Goal: Task Accomplishment & Management: Use online tool/utility

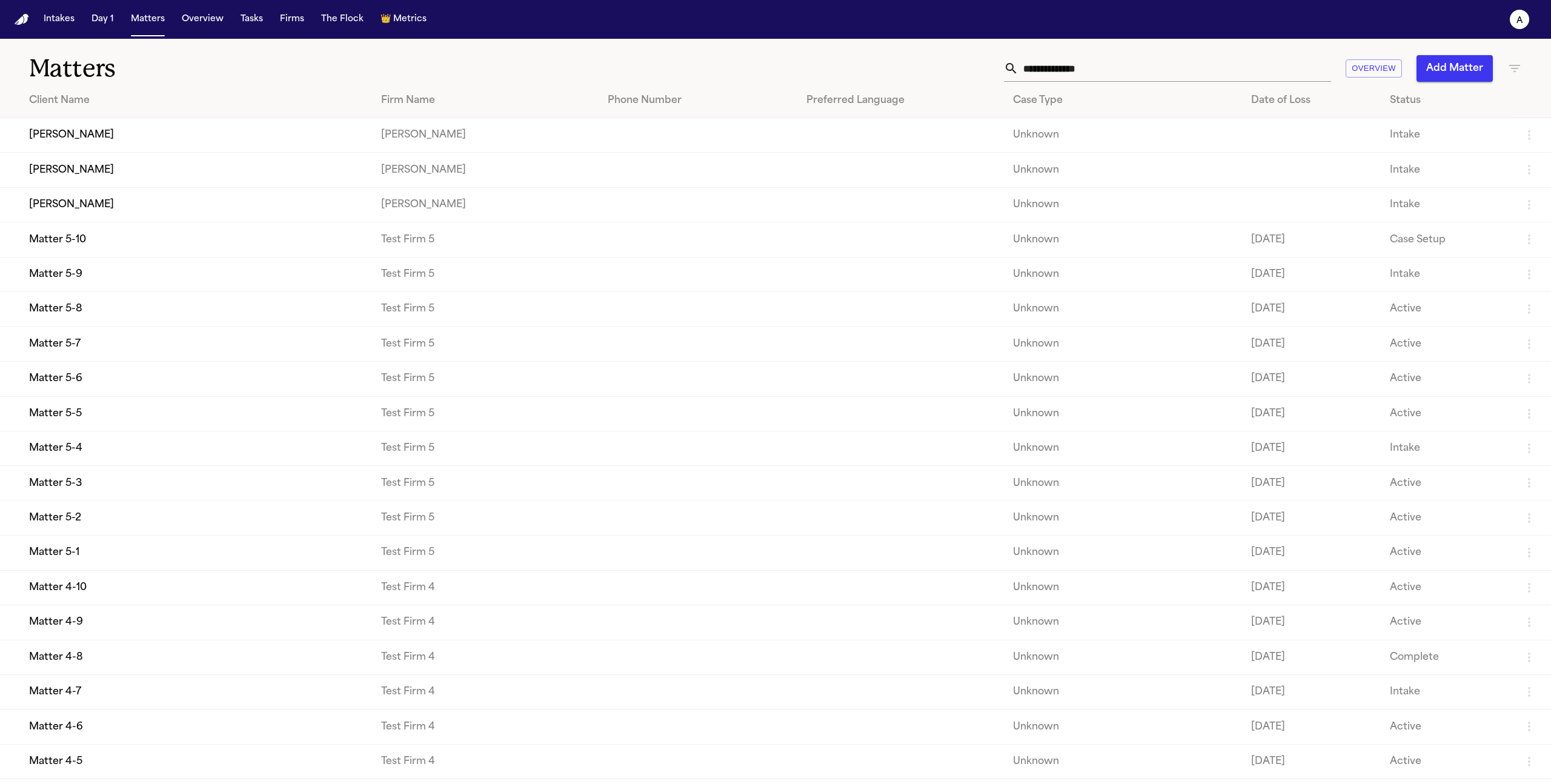
click at [125, 137] on td "[PERSON_NAME]" at bounding box center [185, 135] width 371 height 35
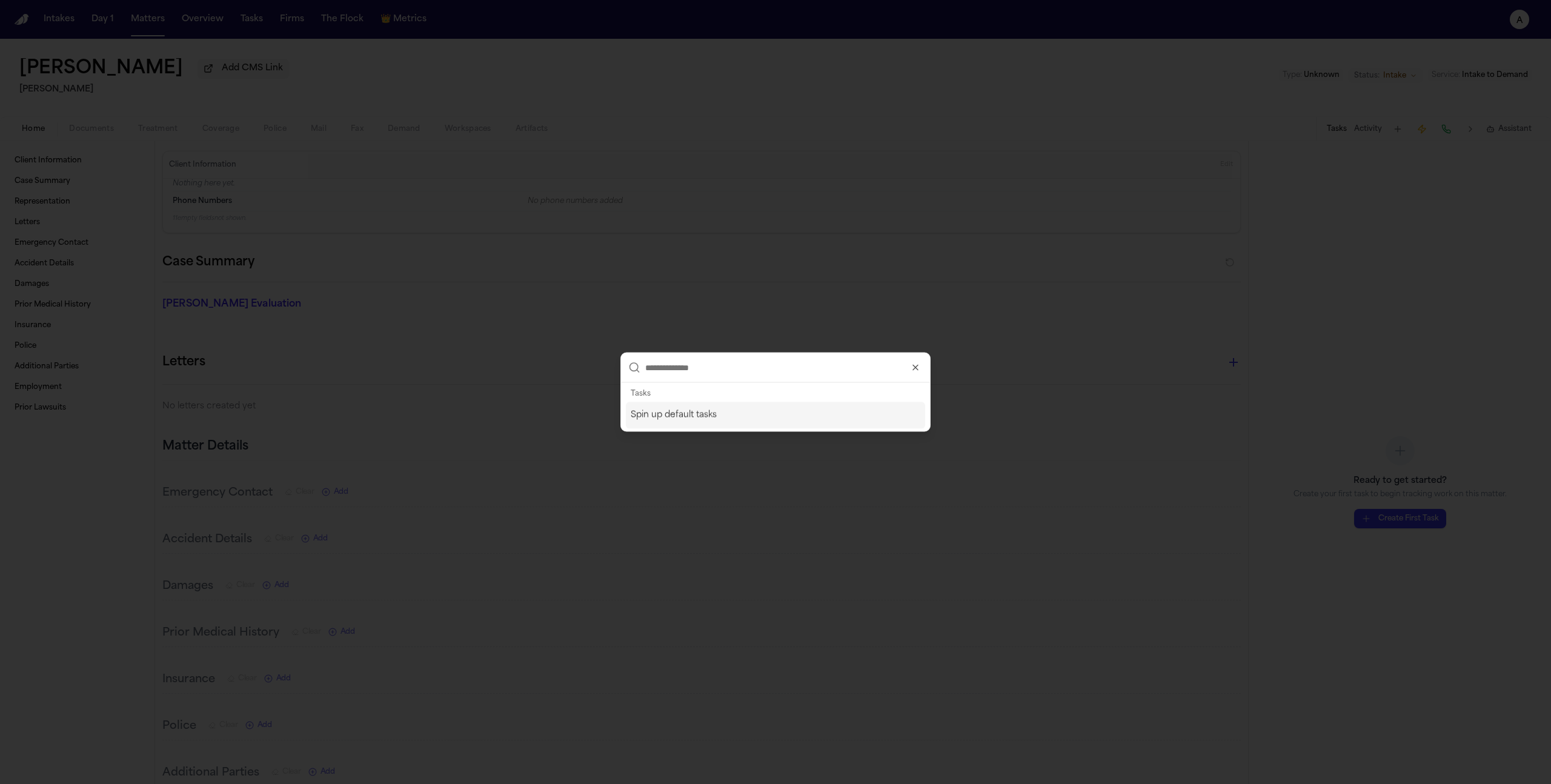
type input "*"
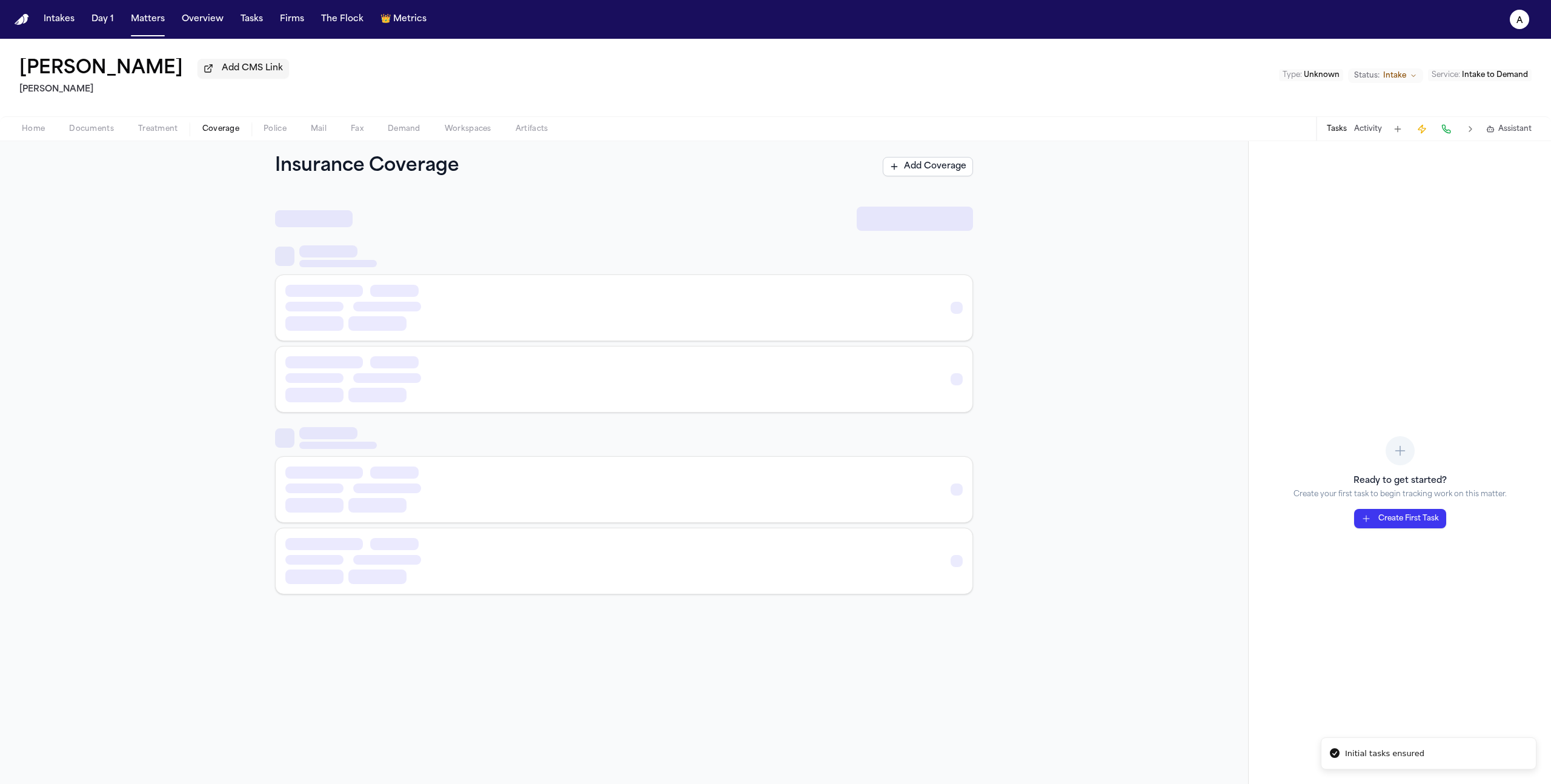
click at [214, 132] on span "Coverage" at bounding box center [220, 129] width 37 height 10
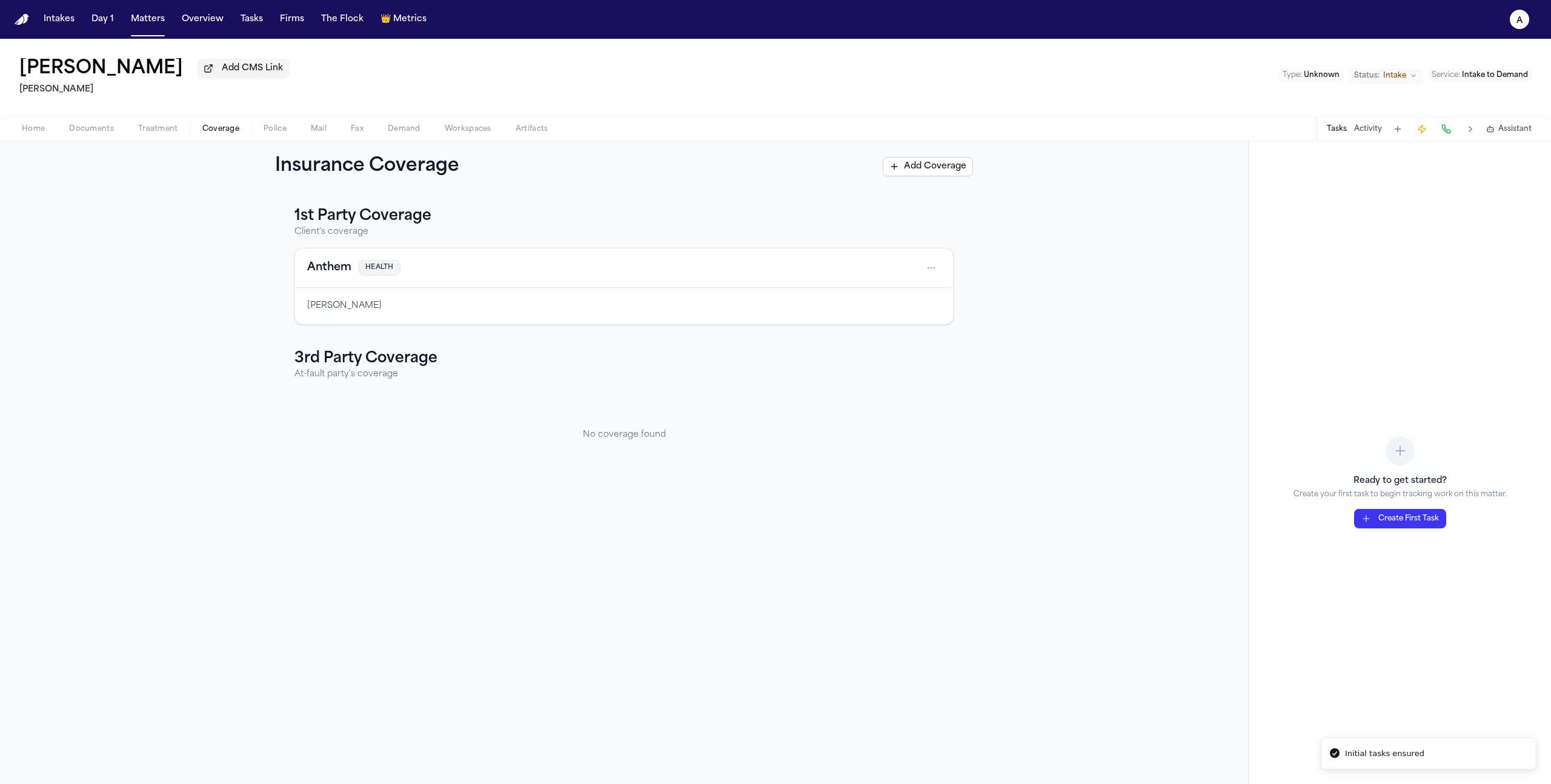
click at [912, 166] on button "Add Coverage" at bounding box center [927, 167] width 90 height 20
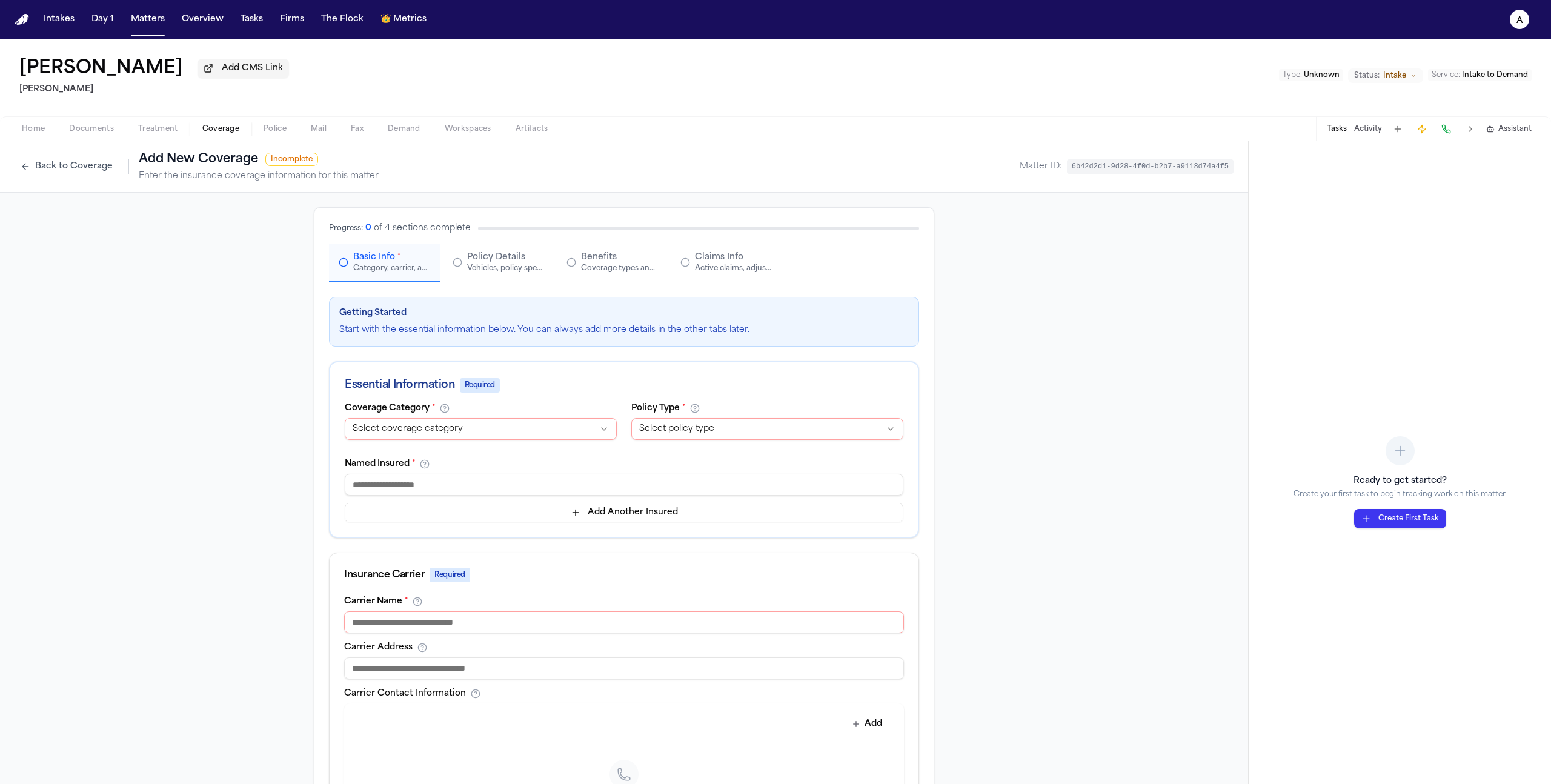
click at [527, 433] on html "**********" at bounding box center [775, 392] width 1551 height 784
select select "**********"
click at [698, 431] on html "**********" at bounding box center [775, 392] width 1551 height 784
select select "****"
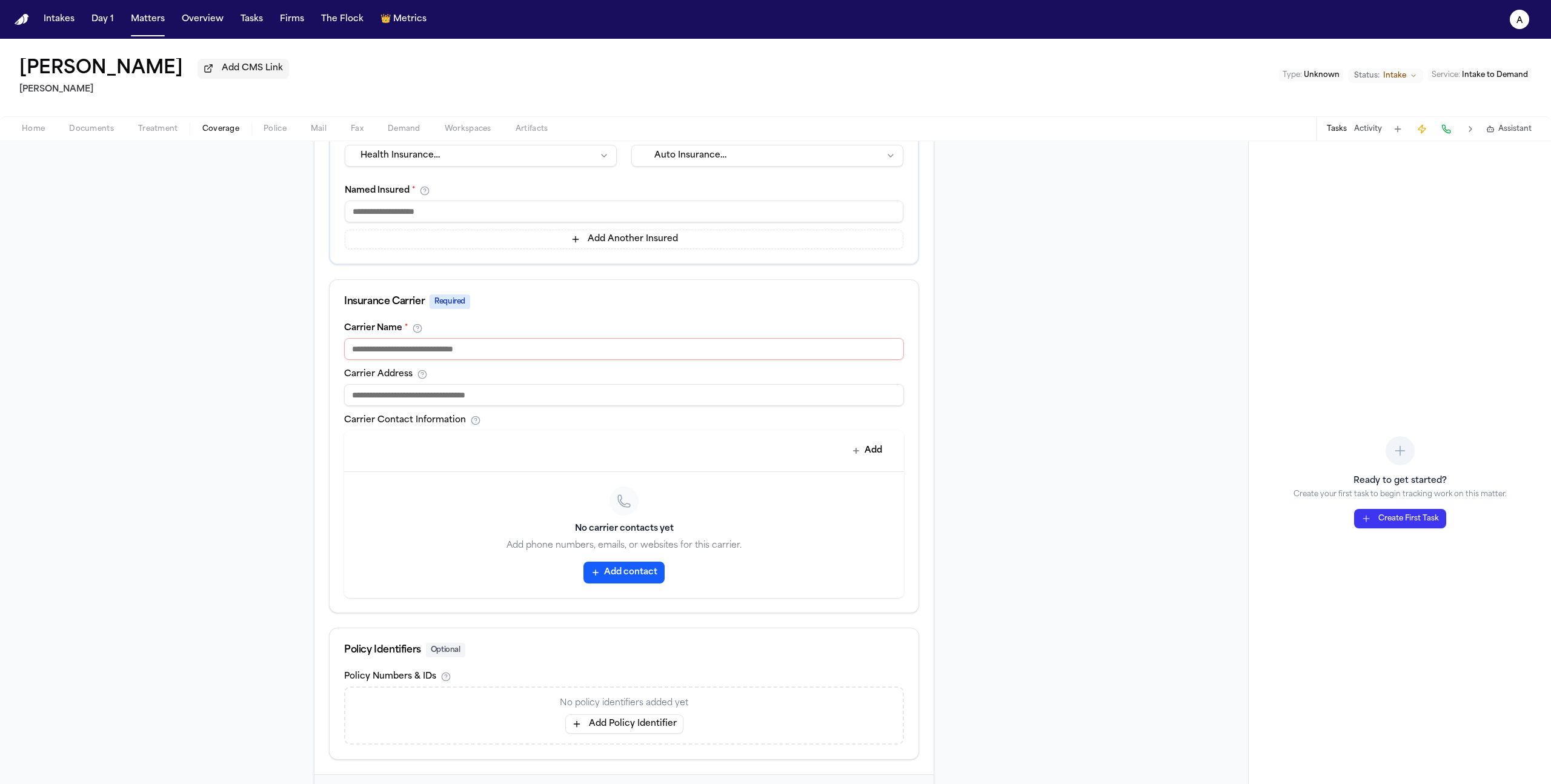
scroll to position [287, 0]
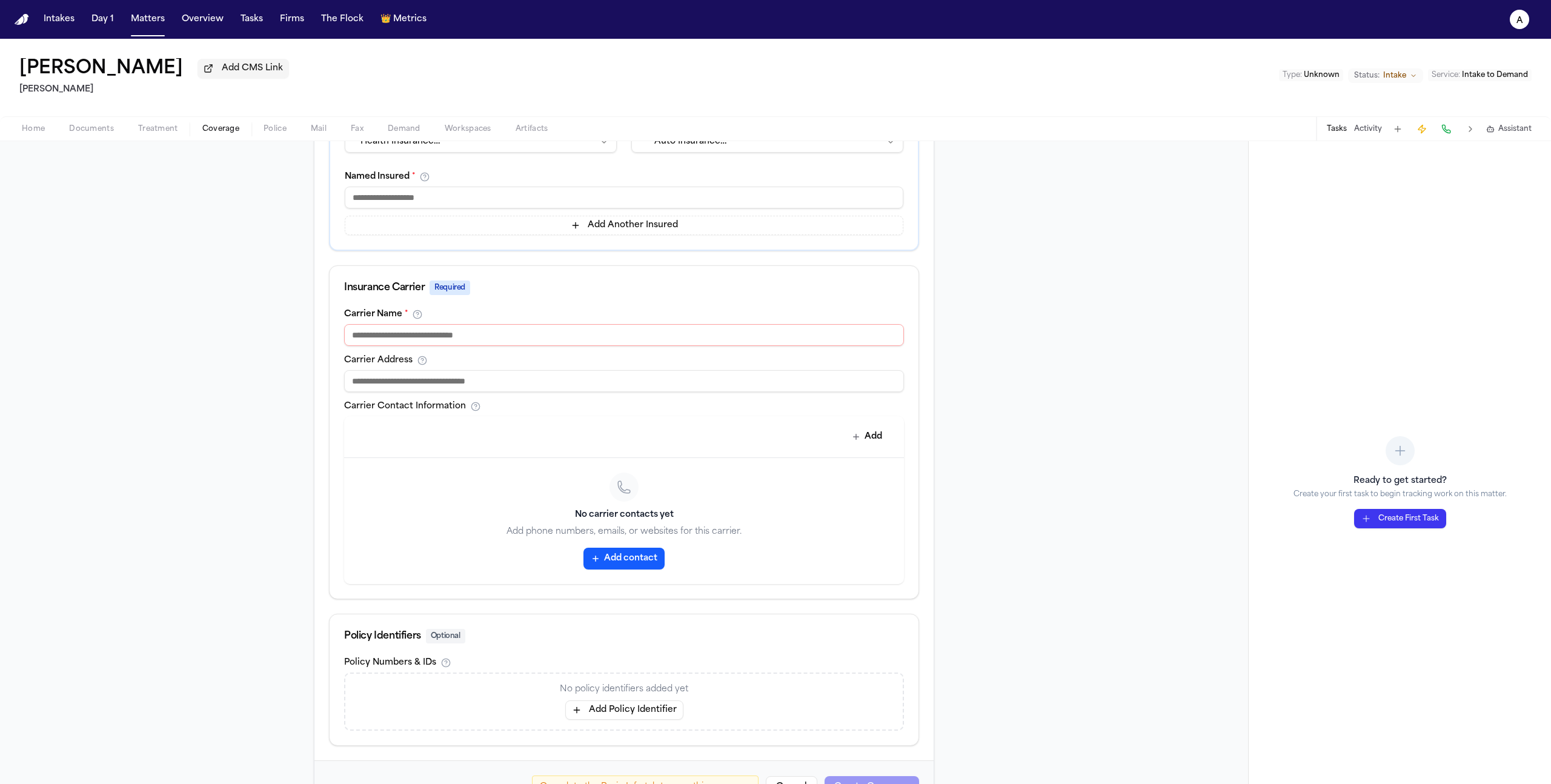
click at [575, 332] on input at bounding box center [624, 335] width 560 height 22
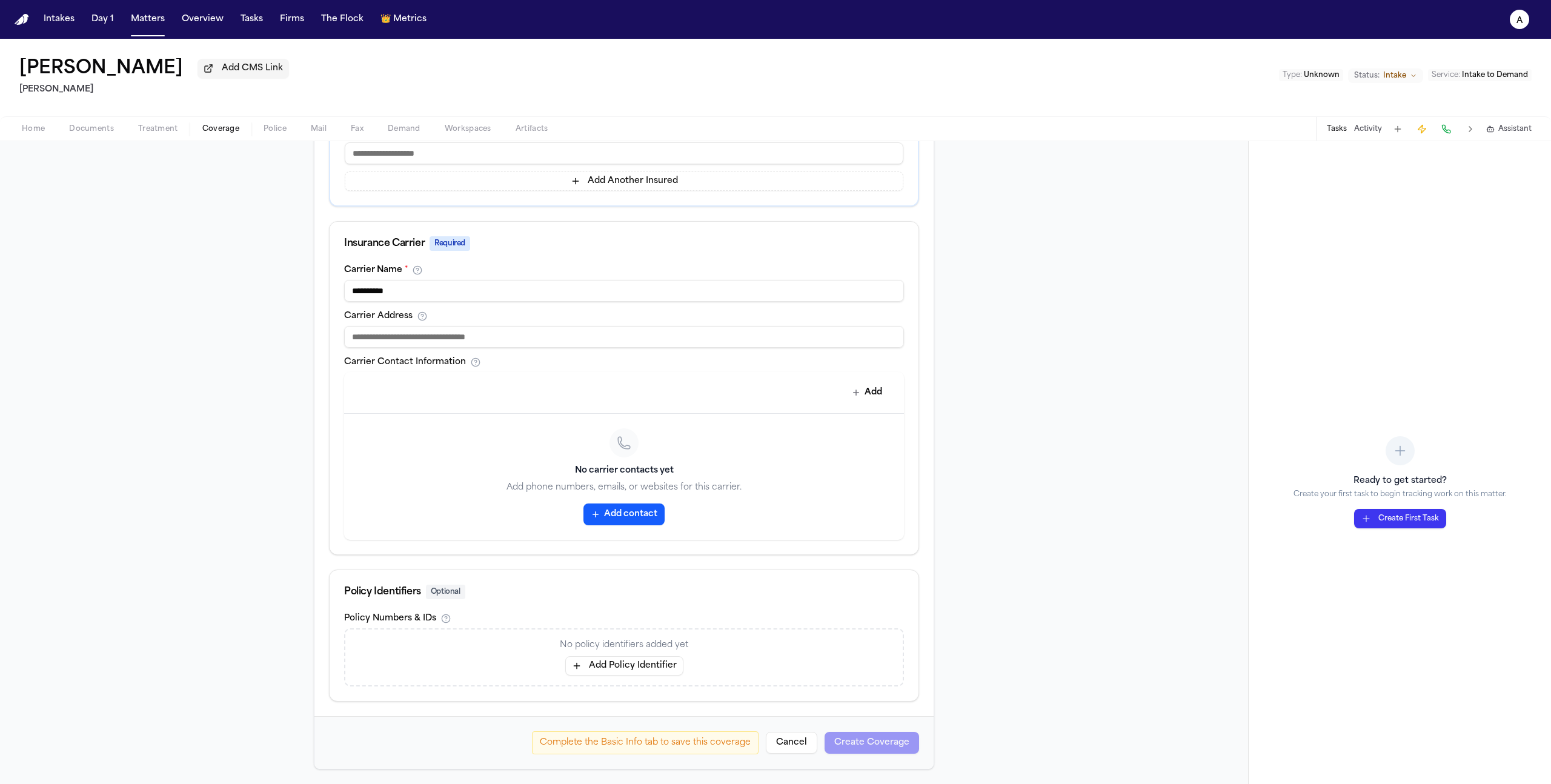
scroll to position [0, 0]
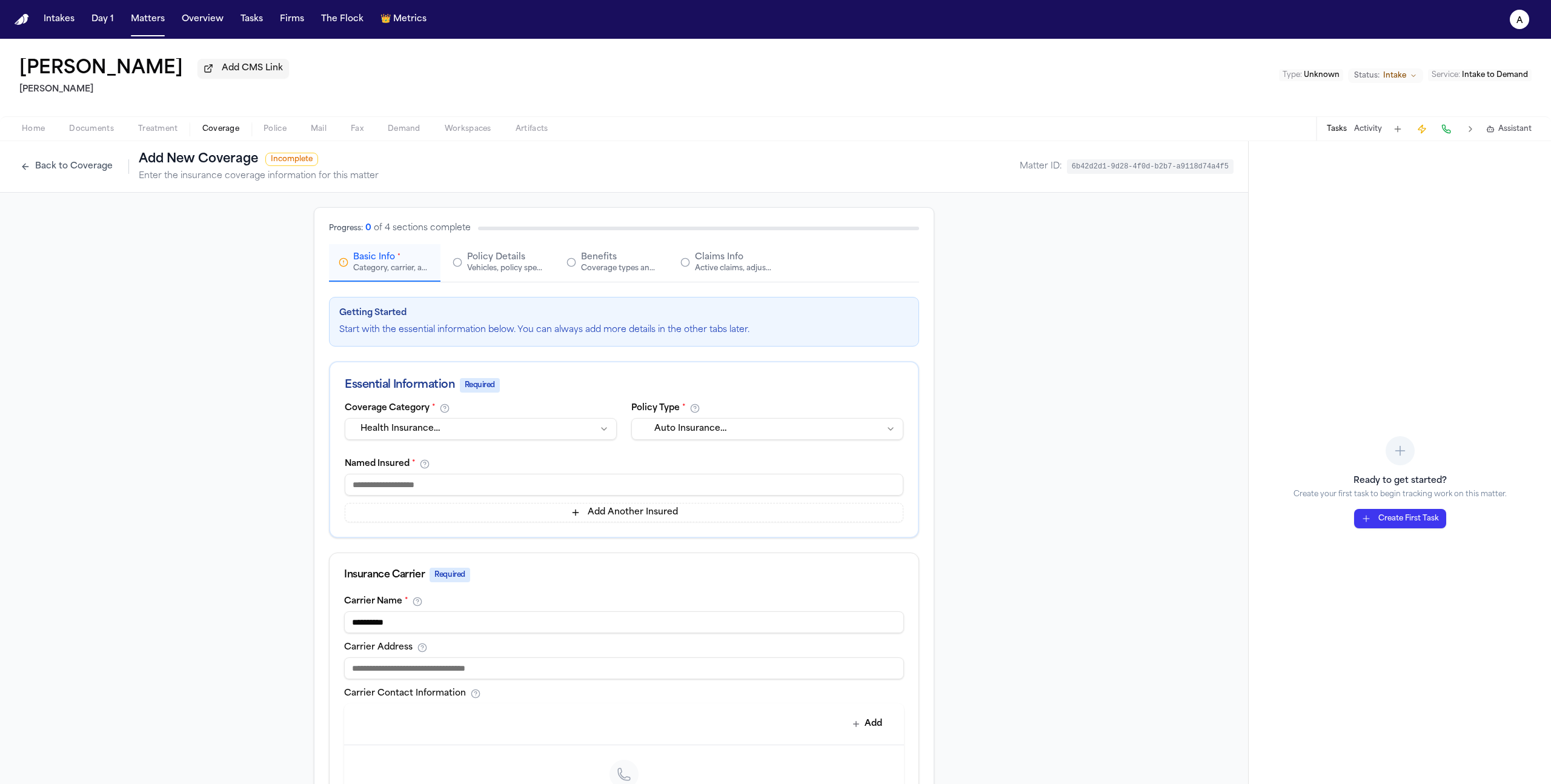
type input "**********"
click at [607, 492] on input at bounding box center [624, 485] width 558 height 22
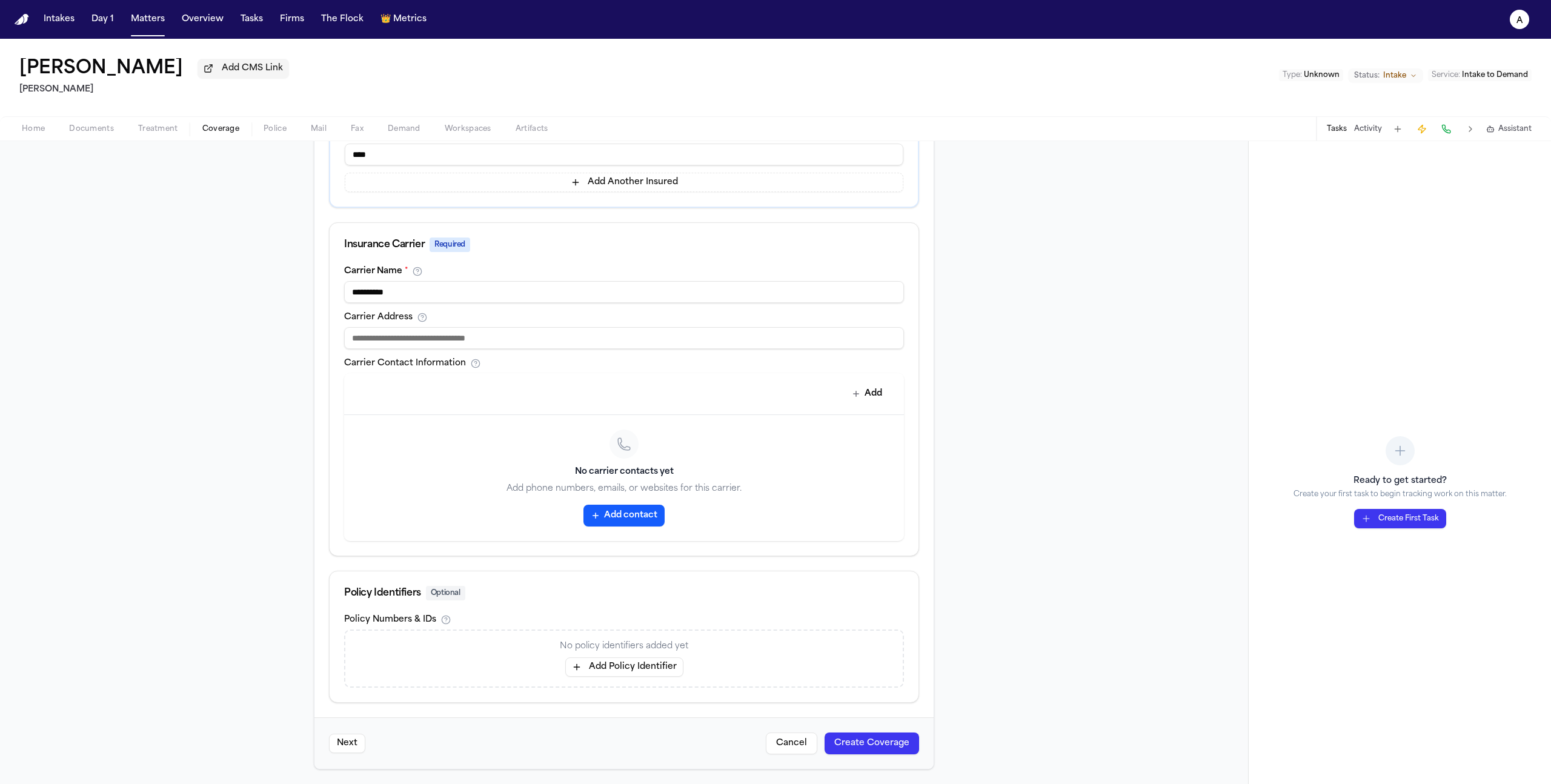
type input "****"
click at [886, 736] on button "Create Coverage" at bounding box center [871, 743] width 94 height 22
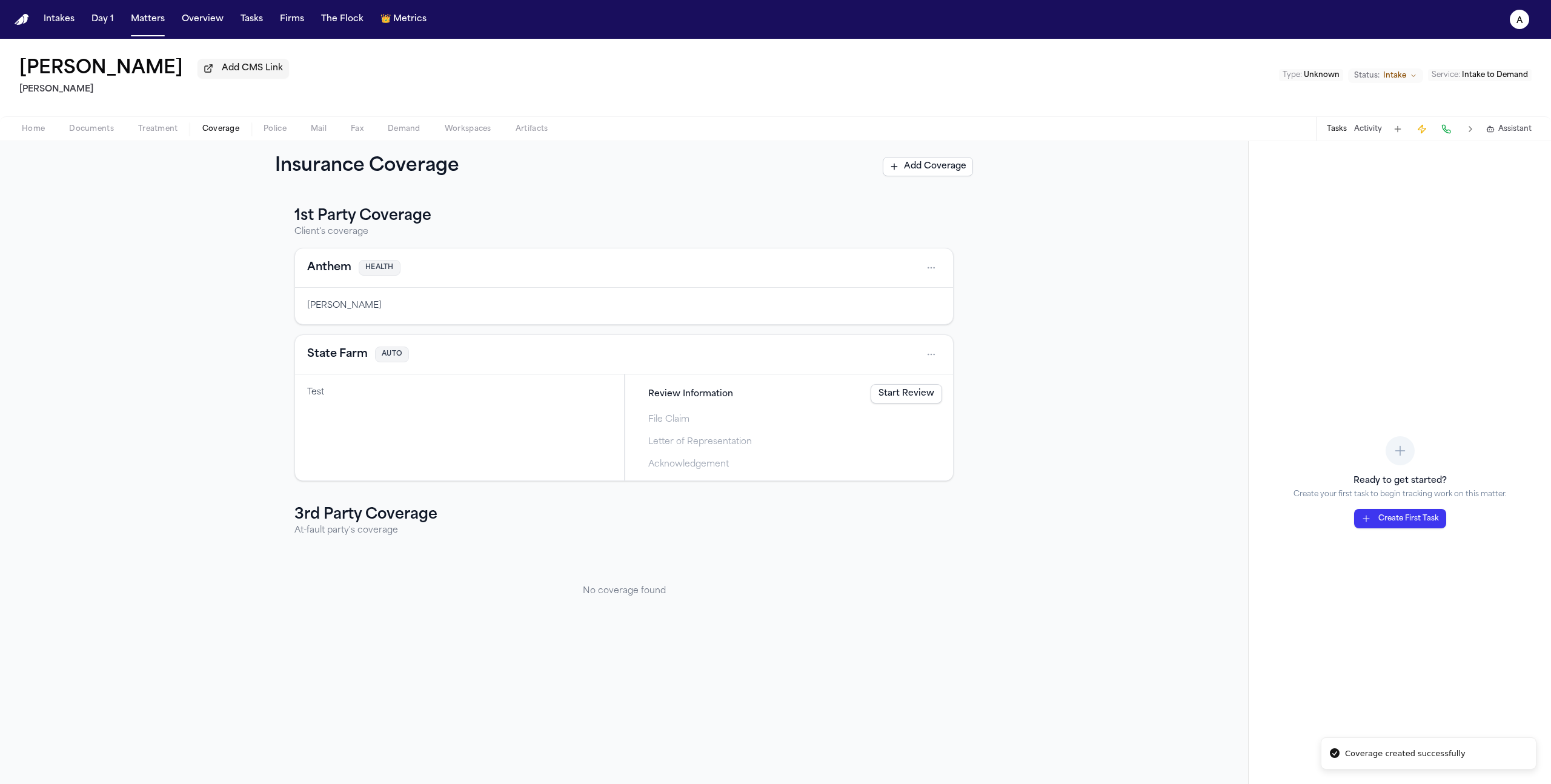
click at [906, 399] on link "Start Review" at bounding box center [907, 394] width 72 height 20
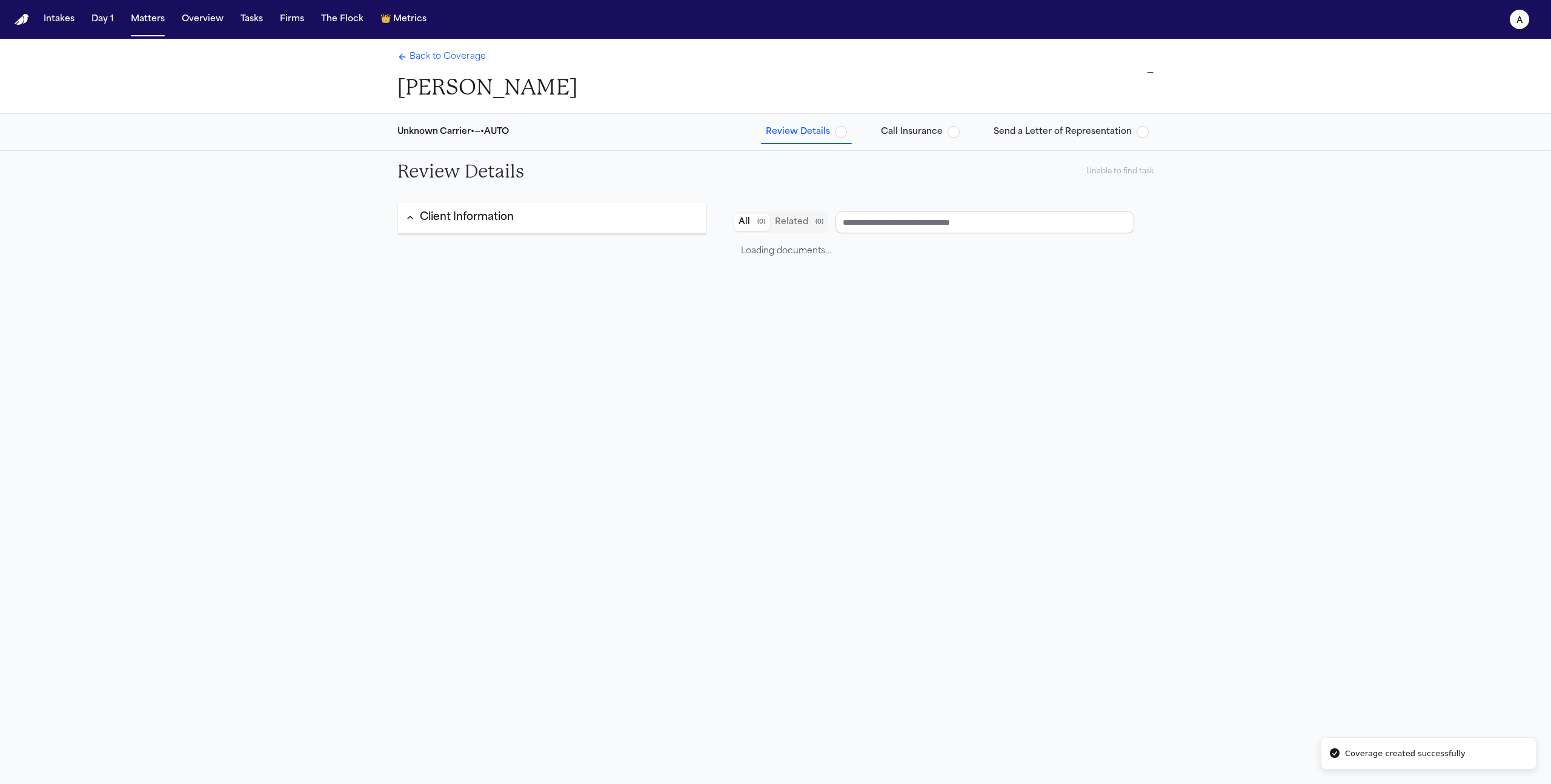
type input "**********"
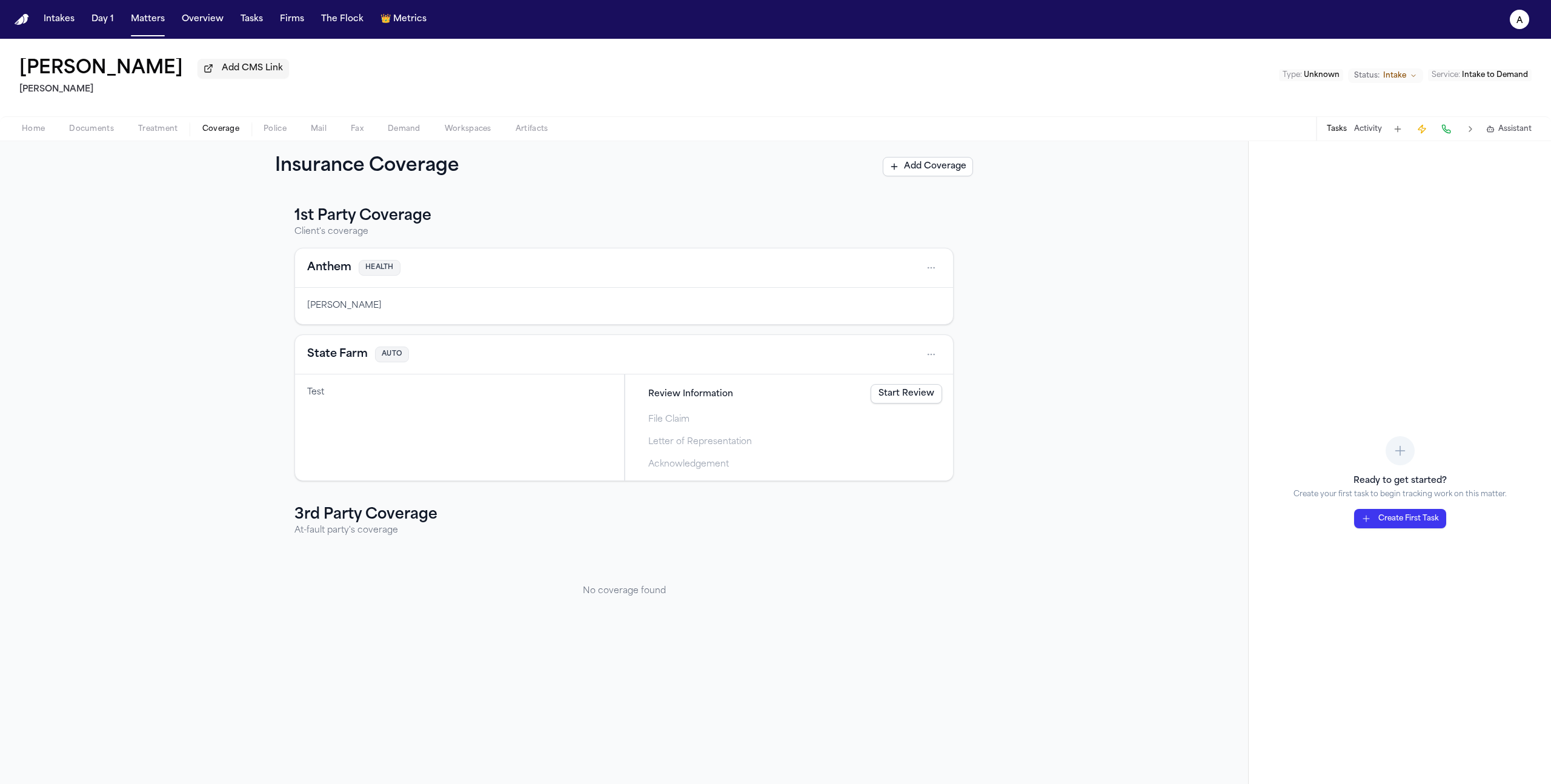
click at [1343, 134] on button "Tasks" at bounding box center [1337, 129] width 20 height 10
click at [902, 400] on link "Start Review" at bounding box center [907, 394] width 72 height 20
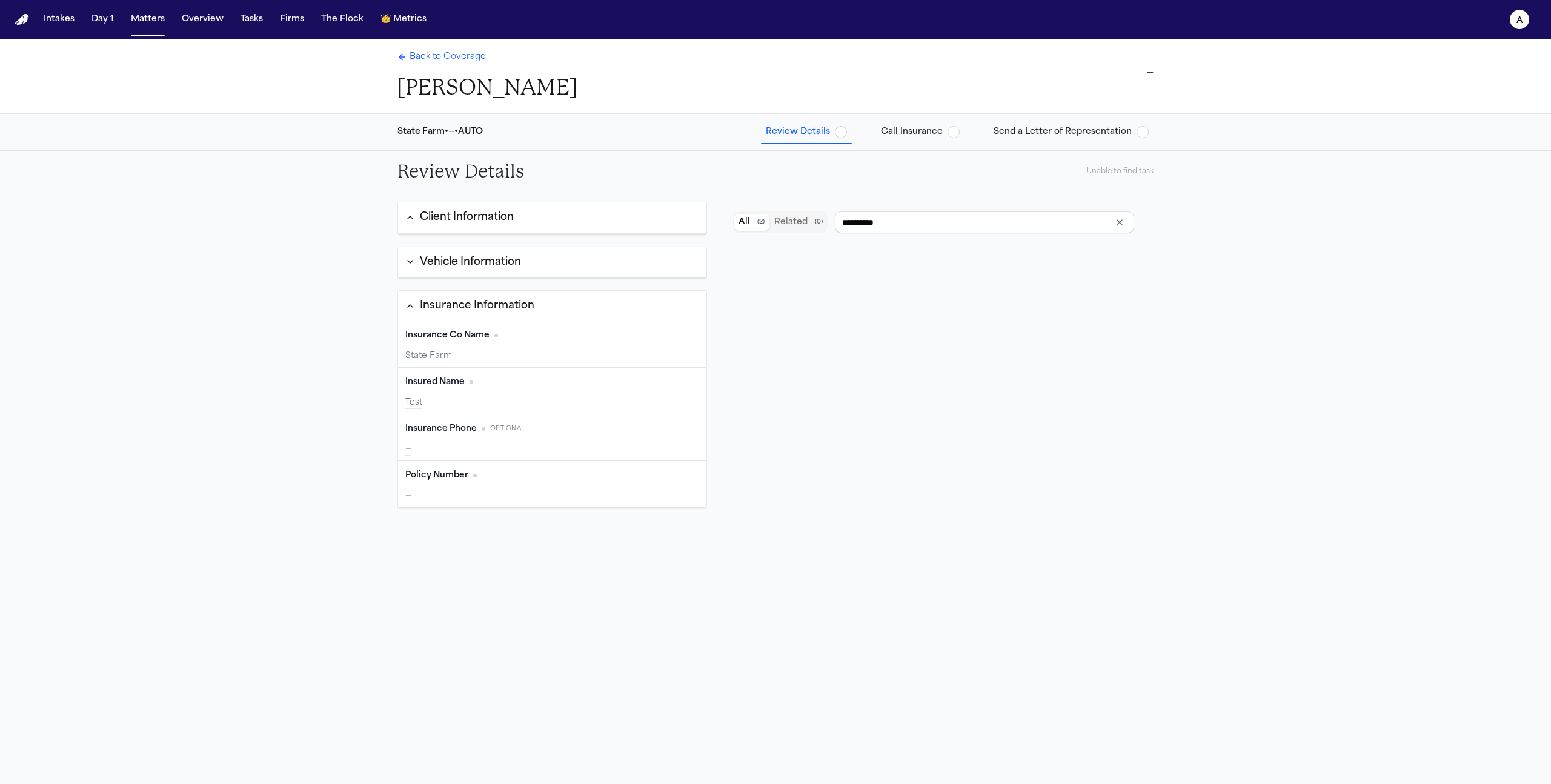
click at [405, 250] on button "Vehicle Information" at bounding box center [552, 263] width 308 height 30
click at [421, 228] on button "Client Information" at bounding box center [552, 218] width 308 height 30
click at [918, 142] on button "Call Insurance" at bounding box center [920, 132] width 89 height 22
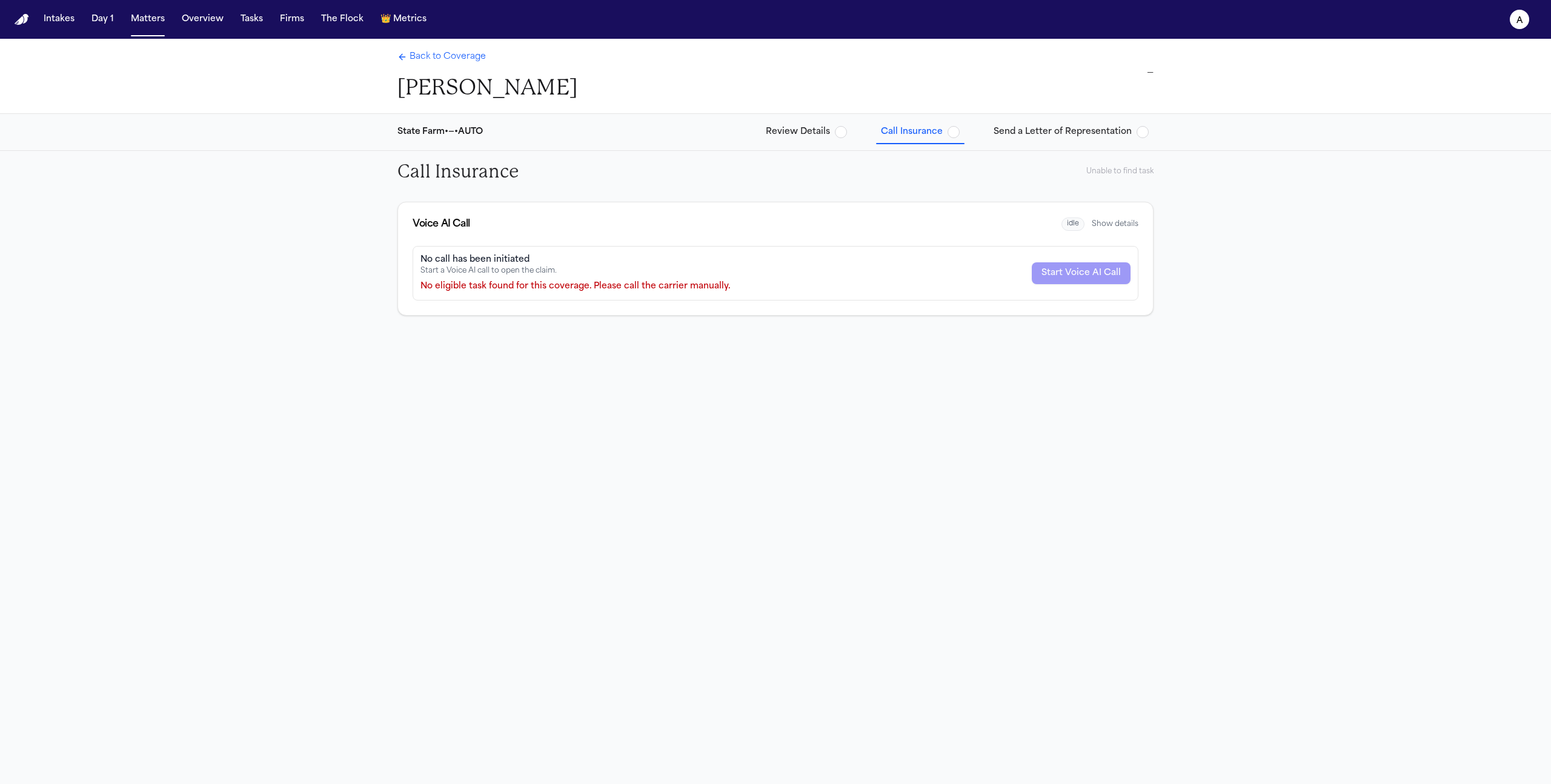
click at [1045, 139] on button "Send a Letter of Representation" at bounding box center [1071, 132] width 165 height 22
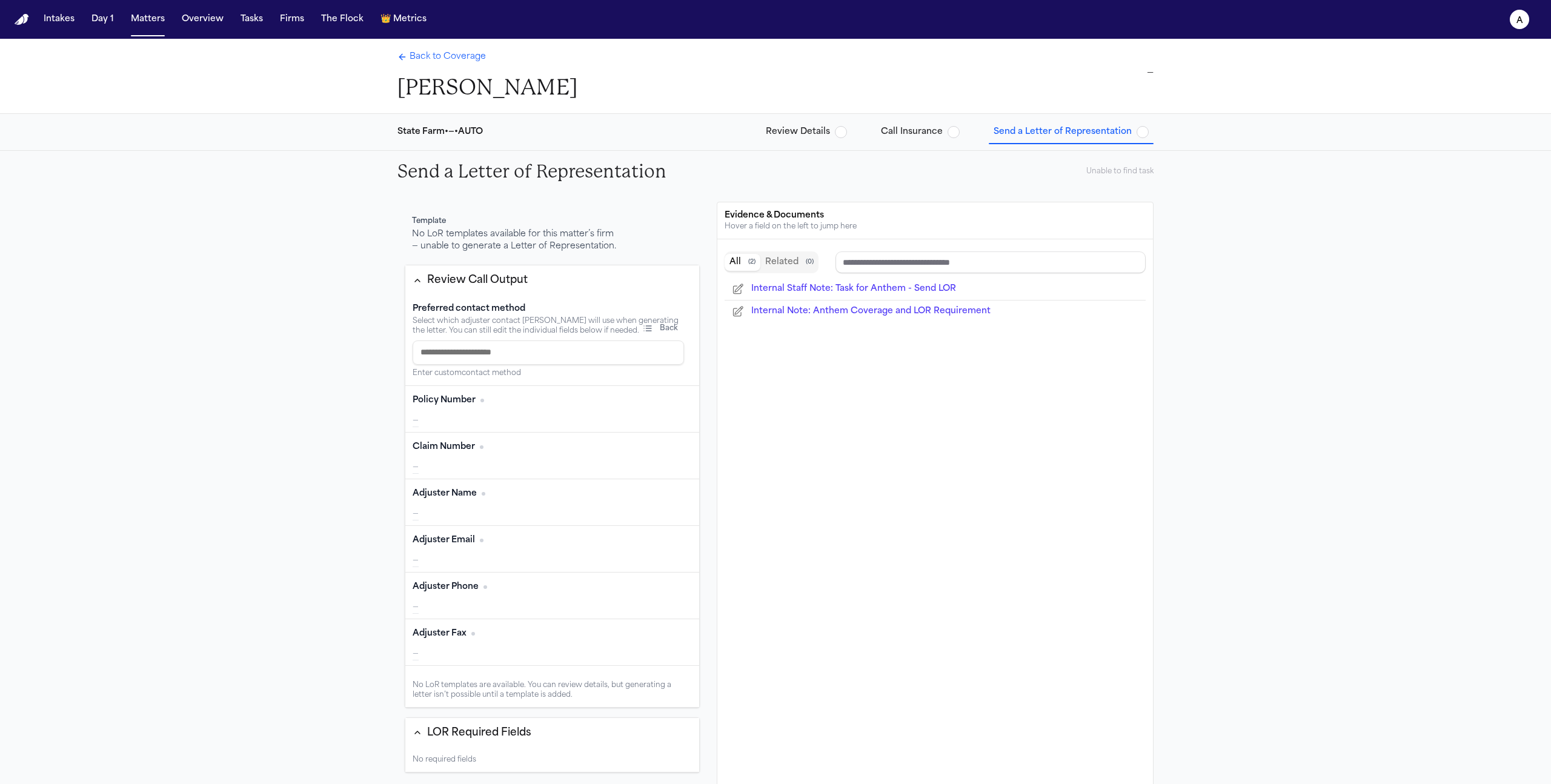
scroll to position [194, 0]
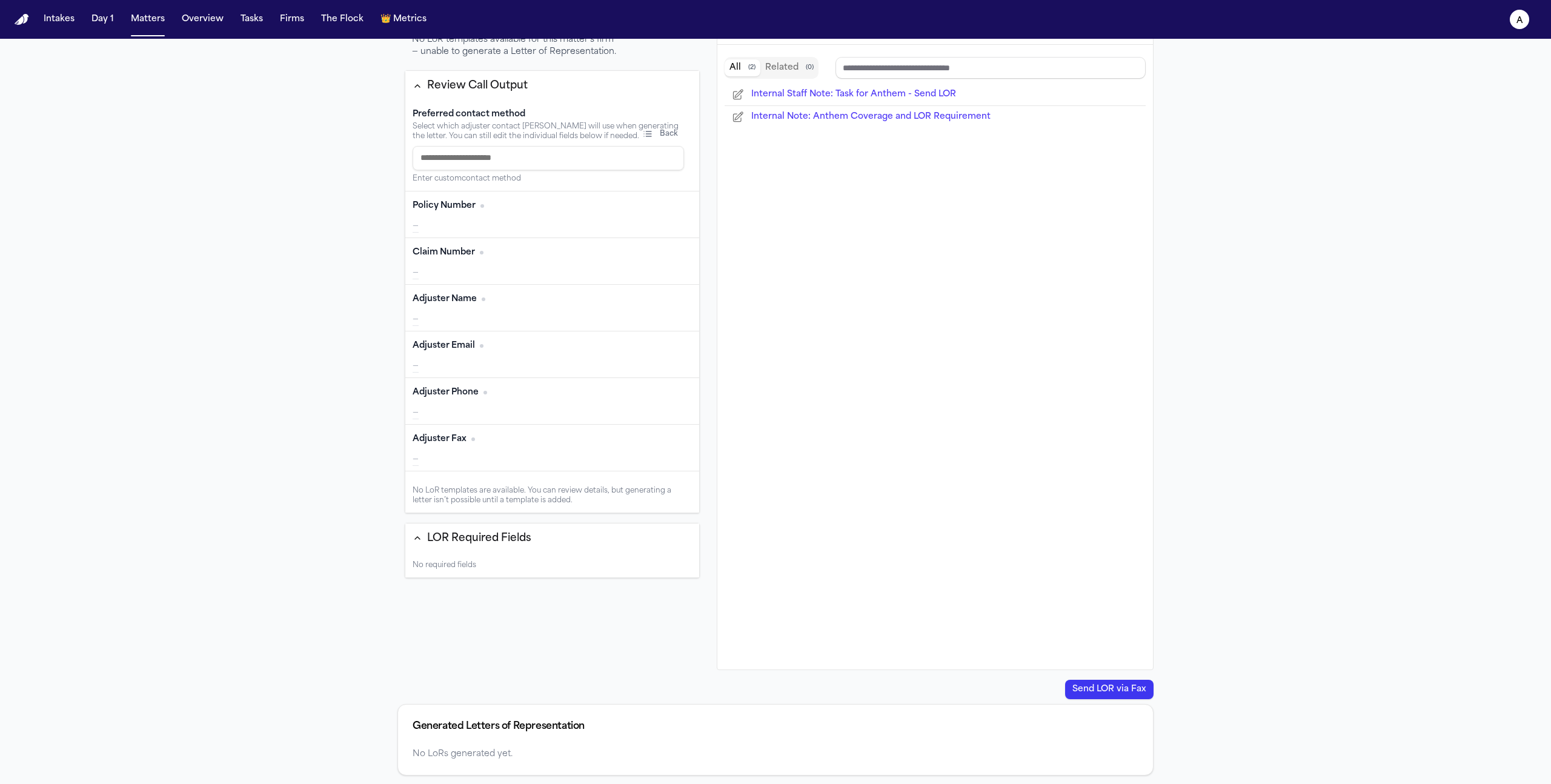
click at [606, 143] on div "Preferred contact method Select which adjuster contact Finch will use when gene…" at bounding box center [552, 146] width 294 height 90
click at [599, 151] on input at bounding box center [547, 158] width 271 height 24
click at [575, 216] on div "Policy Number Edit —" at bounding box center [552, 215] width 294 height 47
click at [592, 271] on div "—" at bounding box center [552, 273] width 280 height 13
click at [573, 440] on div "Adjuster Fax Edit" at bounding box center [552, 439] width 280 height 20
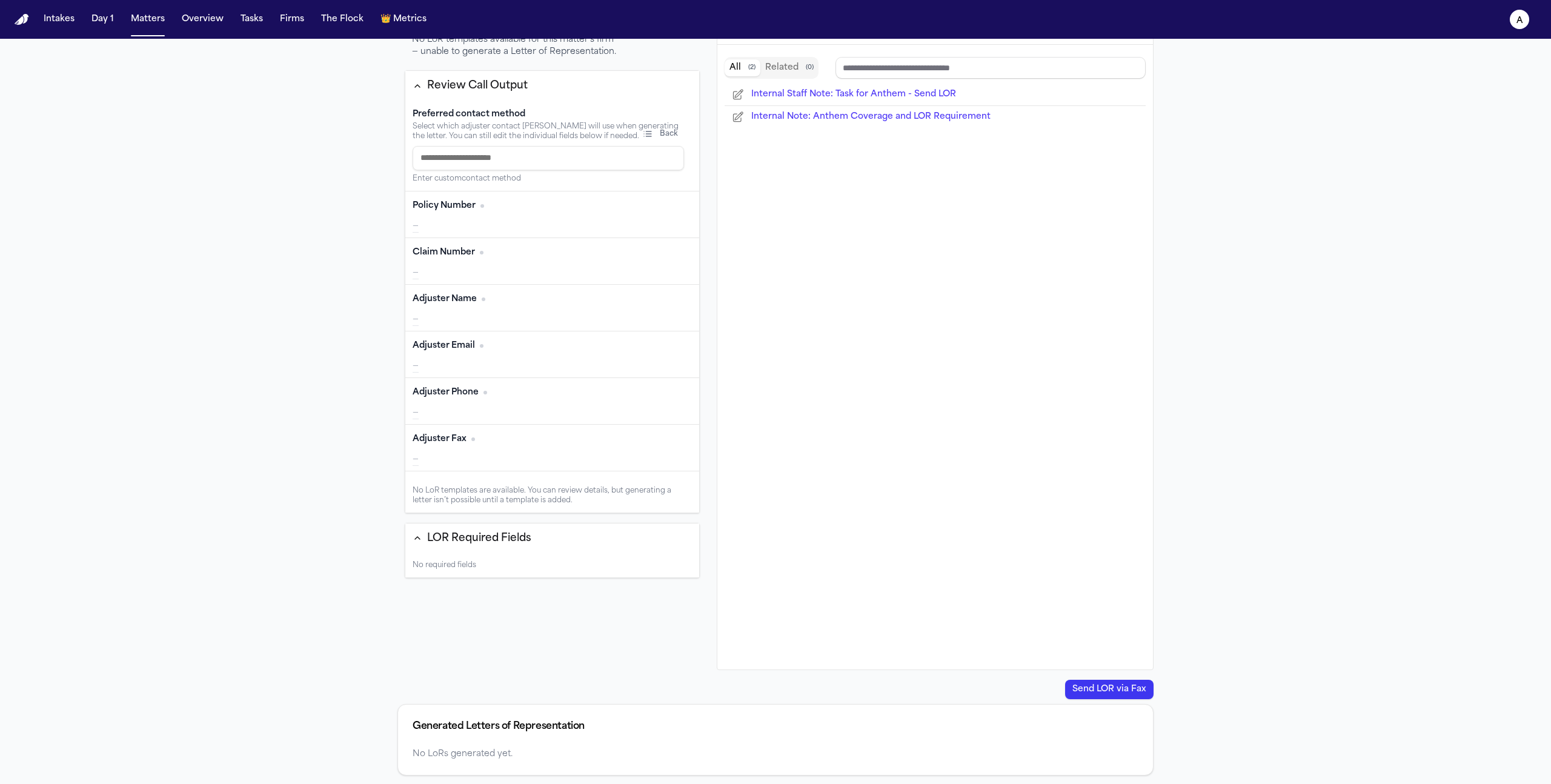
scroll to position [0, 0]
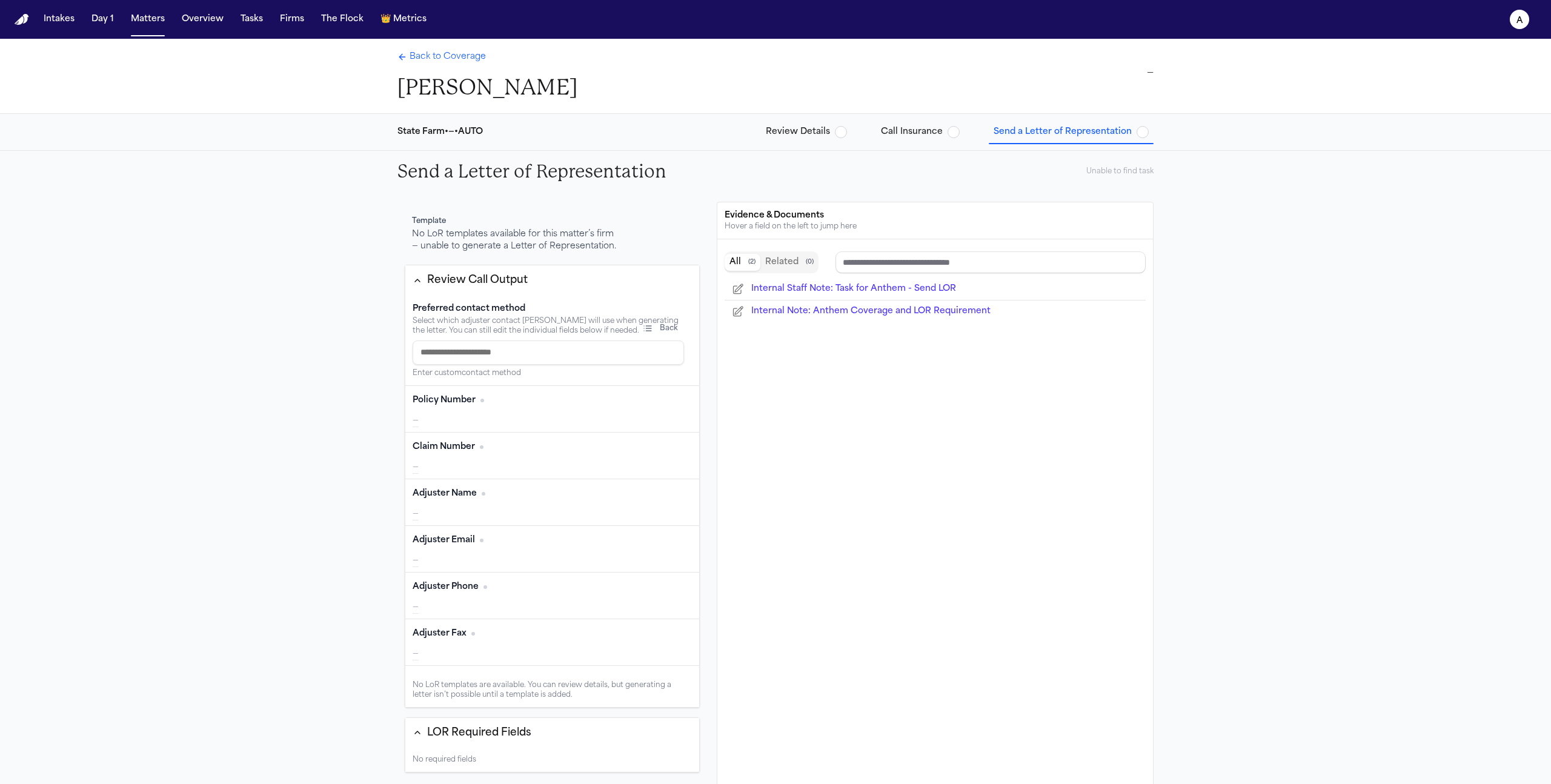
click at [450, 61] on span "Back to Coverage" at bounding box center [447, 57] width 76 height 13
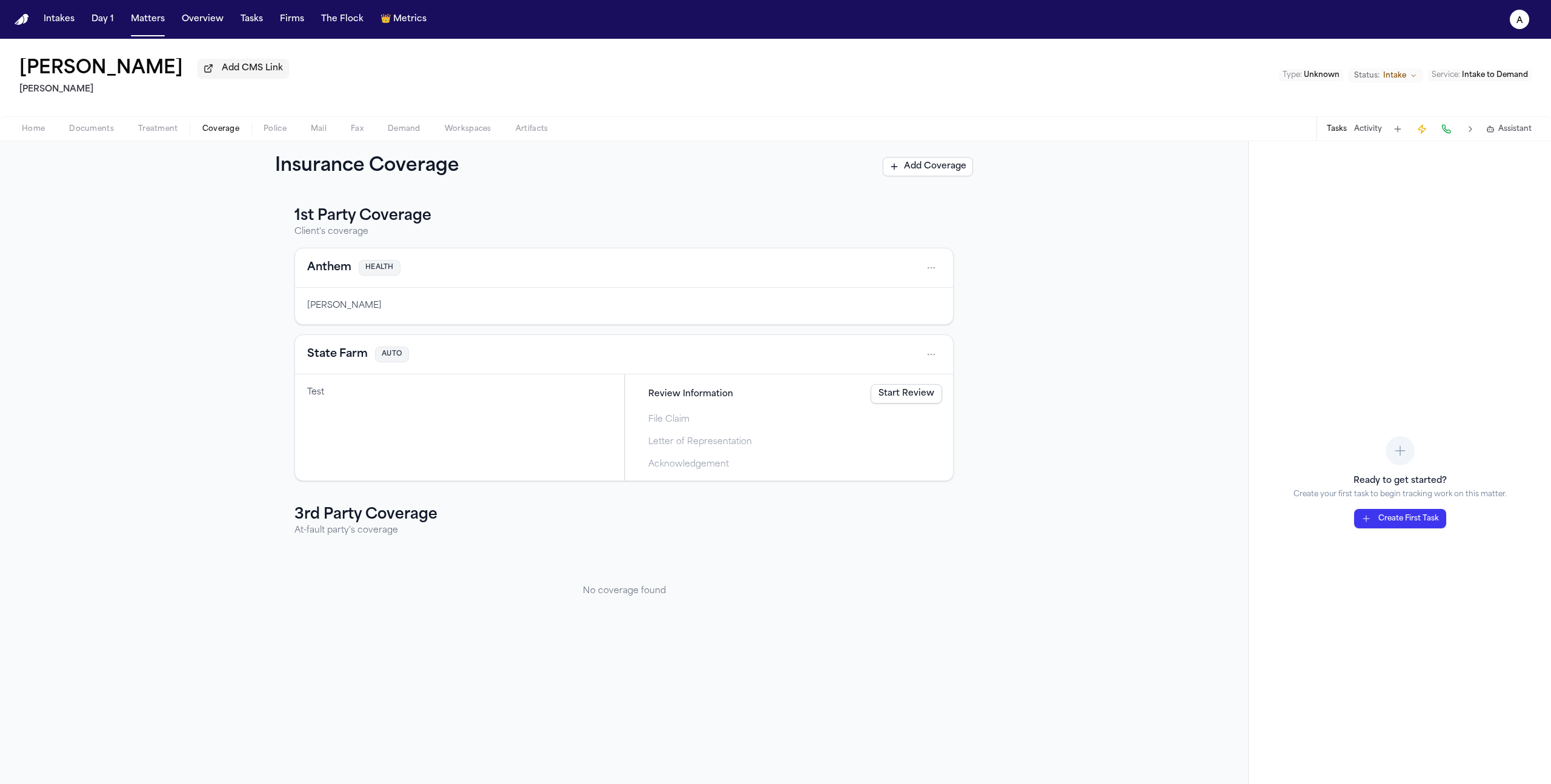
click at [25, 128] on span "Home" at bounding box center [33, 129] width 23 height 10
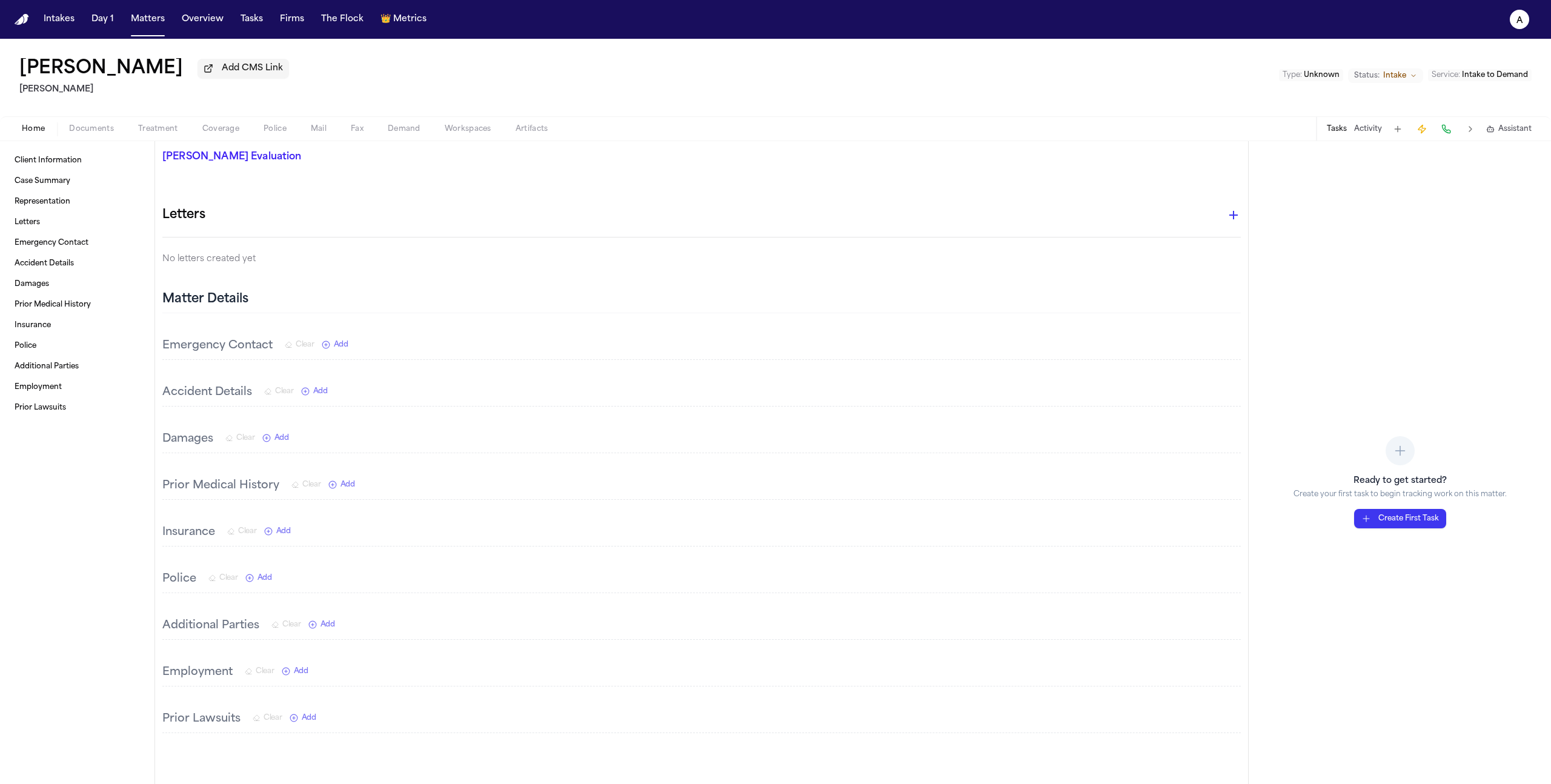
scroll to position [149, 0]
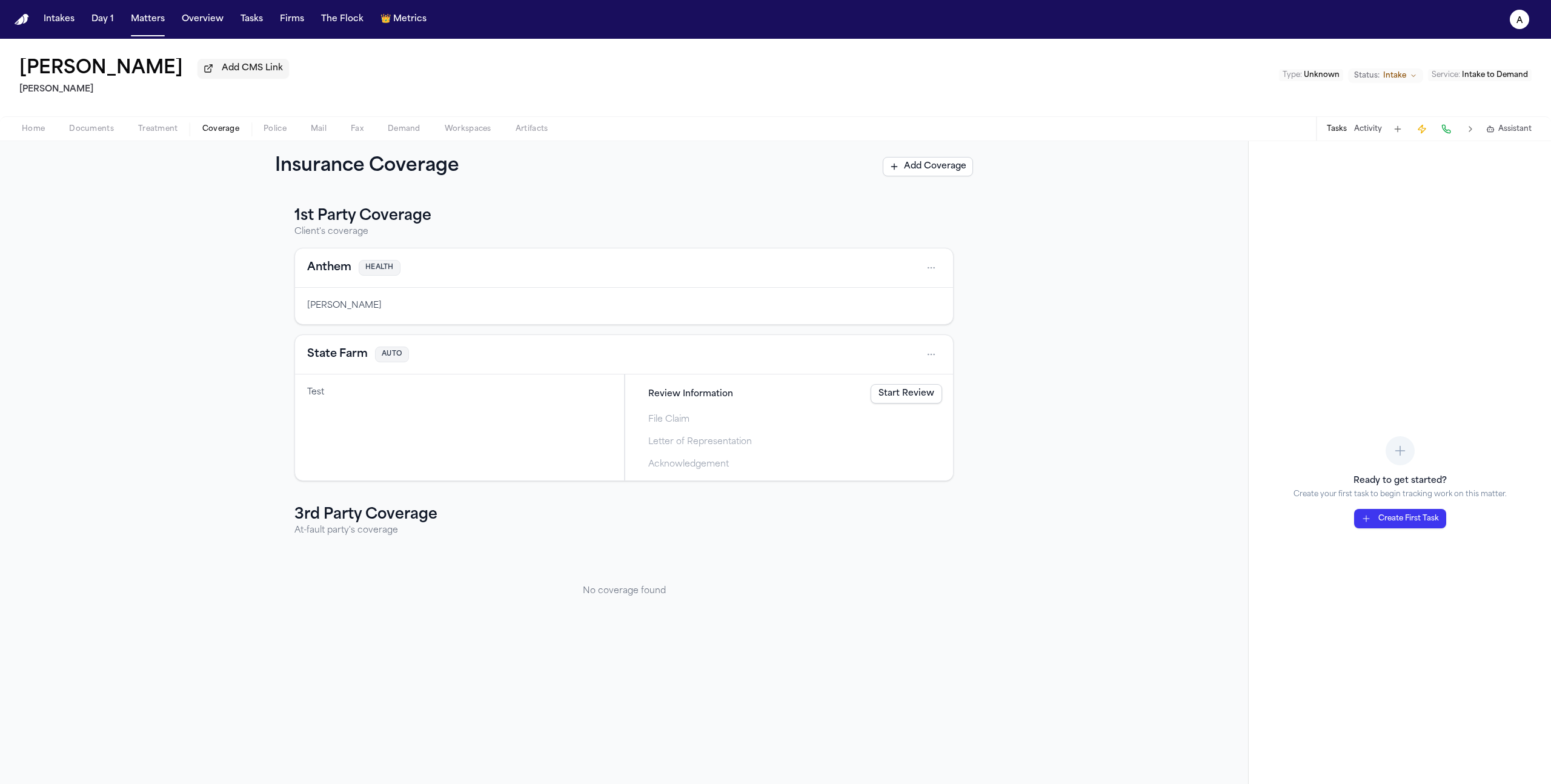
click at [228, 134] on span "Coverage" at bounding box center [220, 129] width 37 height 10
drag, startPoint x: 612, startPoint y: 573, endPoint x: 905, endPoint y: 400, distance: 340.3
click at [905, 400] on div "1st Party Coverage Client's coverage Anthem HEALTH John Smith State Farm AUTO T…" at bounding box center [625, 421] width 659 height 429
click at [905, 400] on link "Start Review" at bounding box center [907, 394] width 72 height 20
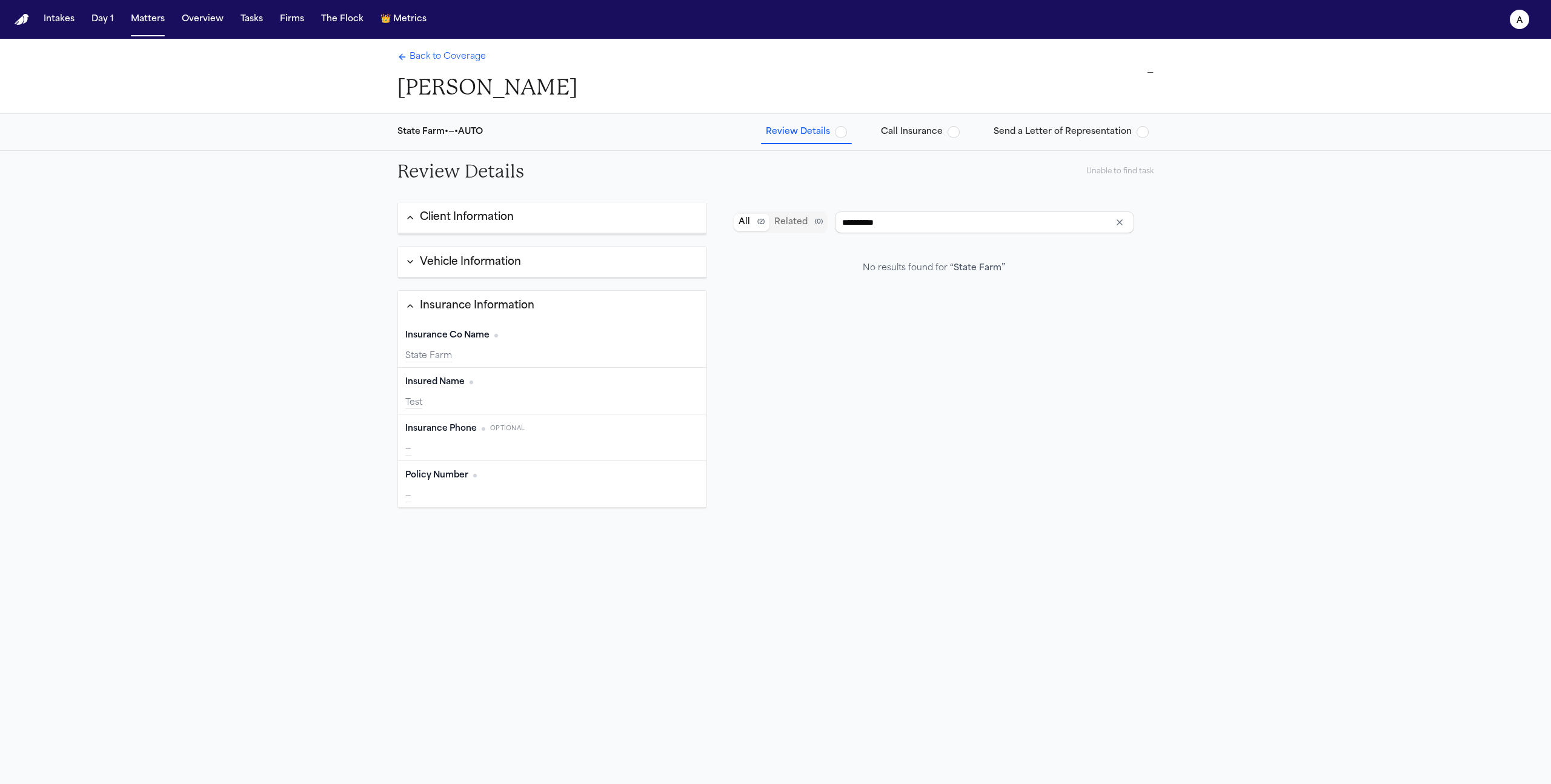
click at [542, 267] on button "Vehicle Information" at bounding box center [552, 263] width 308 height 30
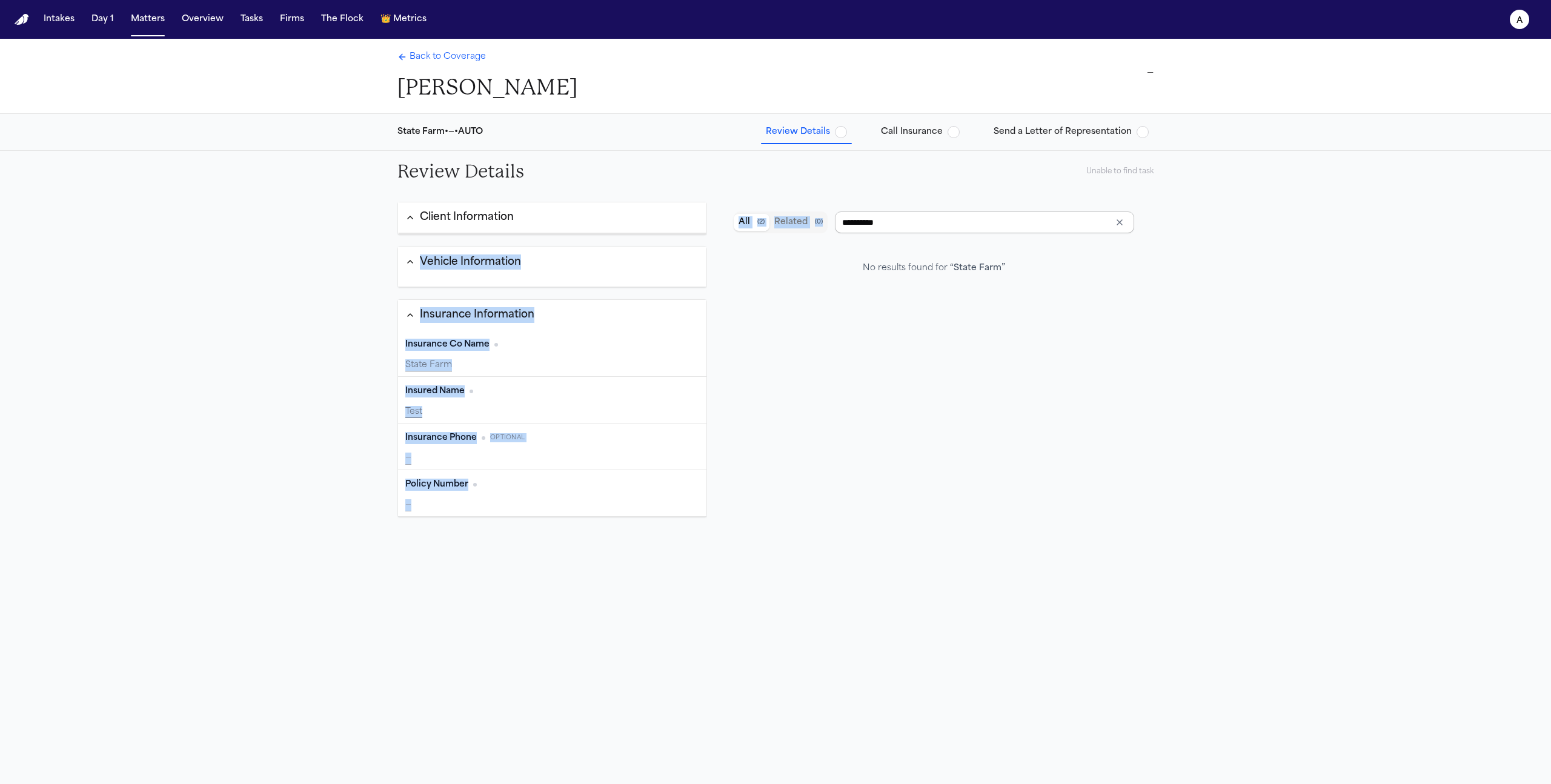
drag, startPoint x: 708, startPoint y: 237, endPoint x: 1084, endPoint y: 190, distance: 378.9
click at [1078, 207] on div "**********" at bounding box center [775, 541] width 775 height 699
click at [1047, 137] on button "Send a Letter of Representation" at bounding box center [1071, 132] width 165 height 22
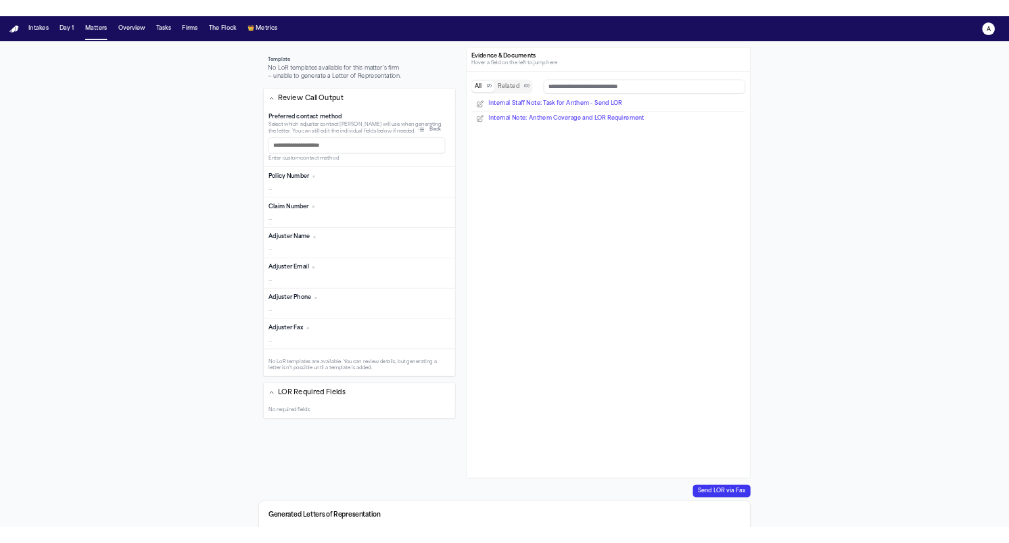
scroll to position [170, 0]
